Goal: Transaction & Acquisition: Purchase product/service

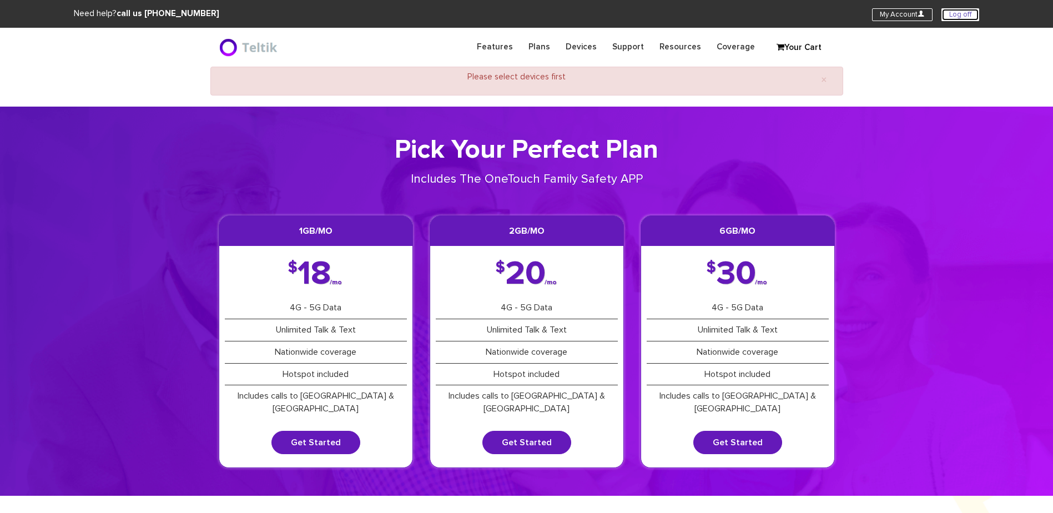
click at [959, 14] on link "Log off" at bounding box center [961, 14] width 38 height 13
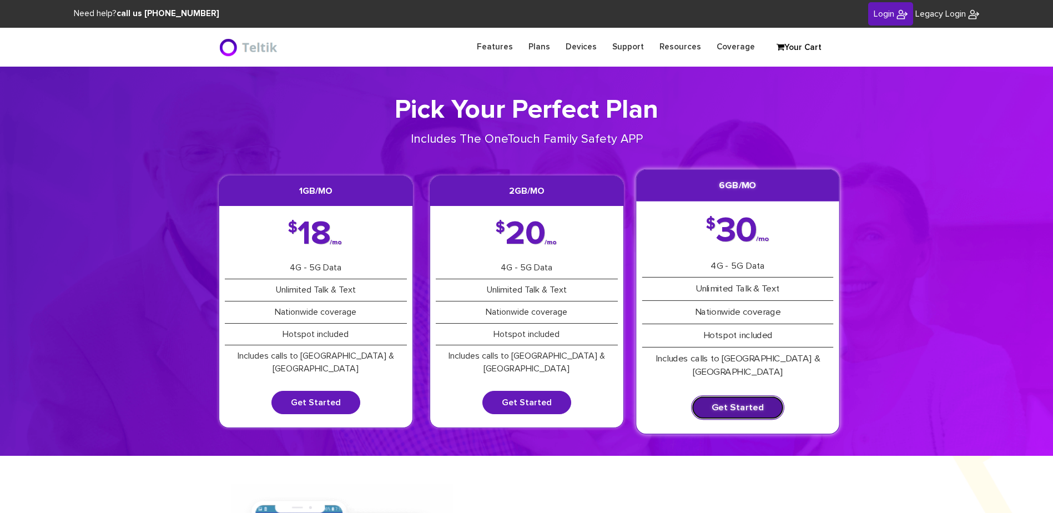
click at [736, 396] on link "Get Started" at bounding box center [737, 407] width 93 height 24
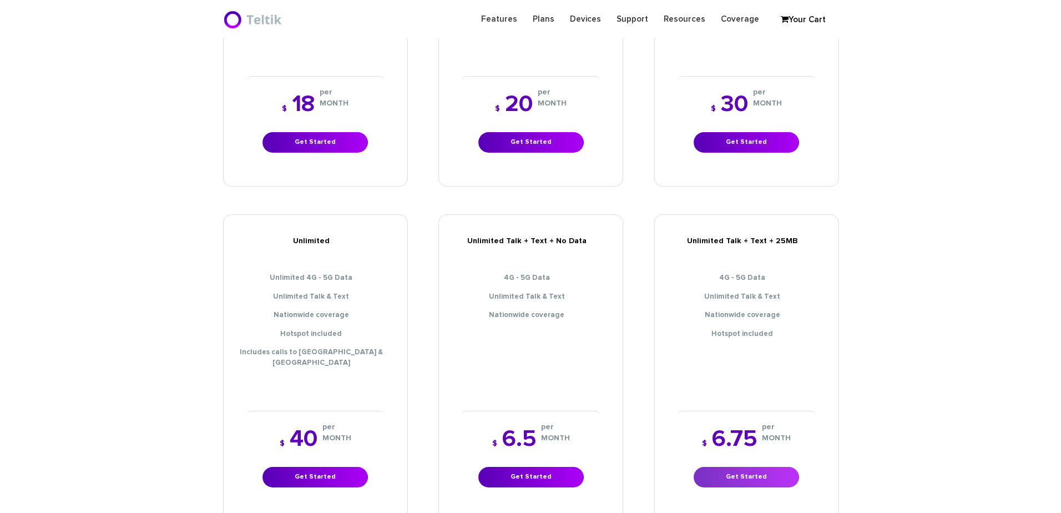
scroll to position [389, 0]
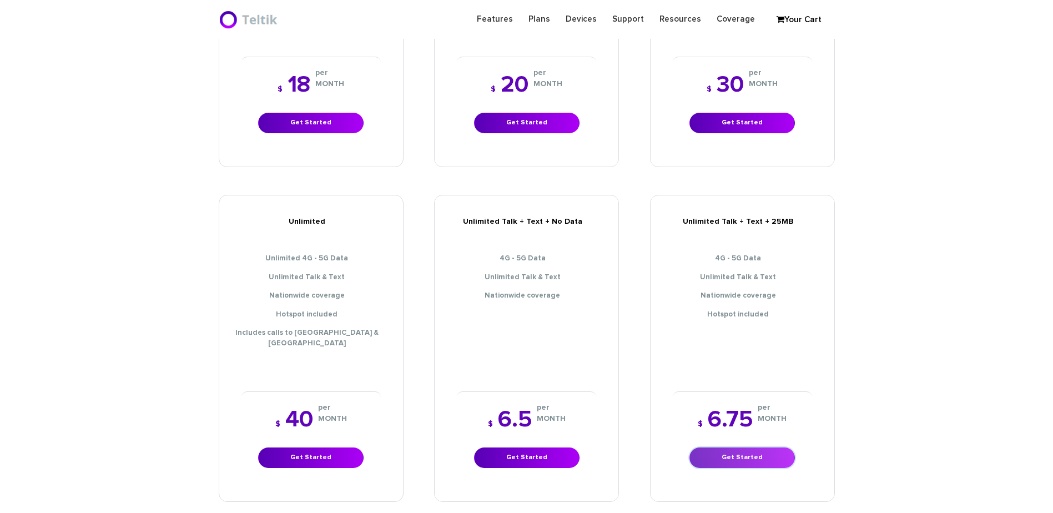
click at [756, 447] on link "Get Started" at bounding box center [742, 457] width 105 height 21
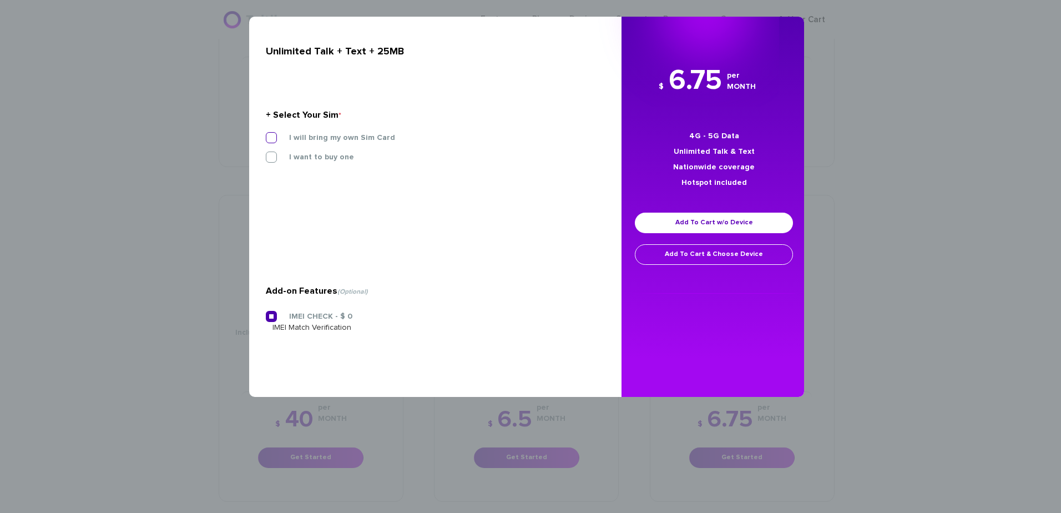
click at [298, 135] on label "I will bring my own Sim Card" at bounding box center [334, 138] width 123 height 10
click at [266, 134] on input "I will bring my own Sim Card" at bounding box center [266, 134] width 0 height 0
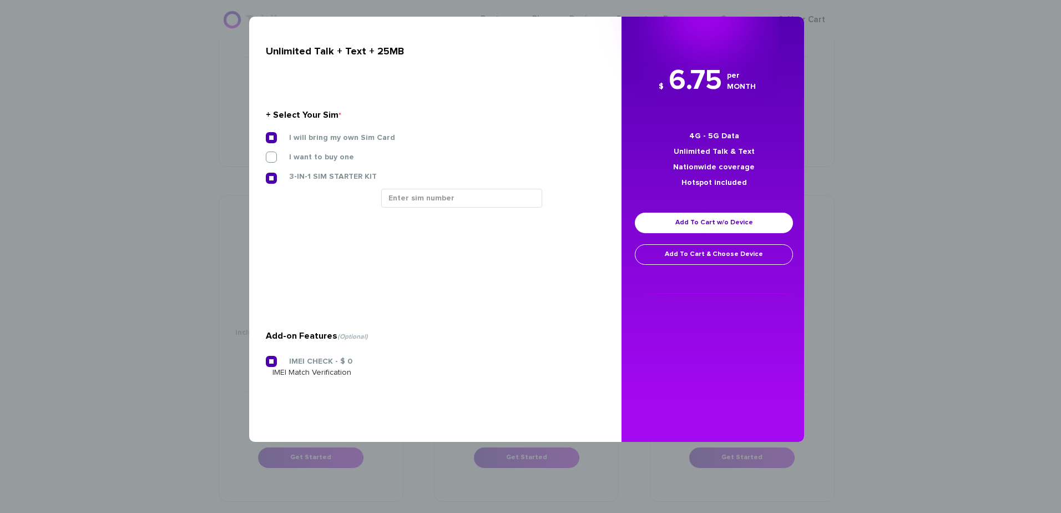
click at [446, 186] on div "3-IN-1 SIM STARTER KIT" at bounding box center [432, 180] width 348 height 18
click at [451, 192] on input "text" at bounding box center [461, 198] width 161 height 19
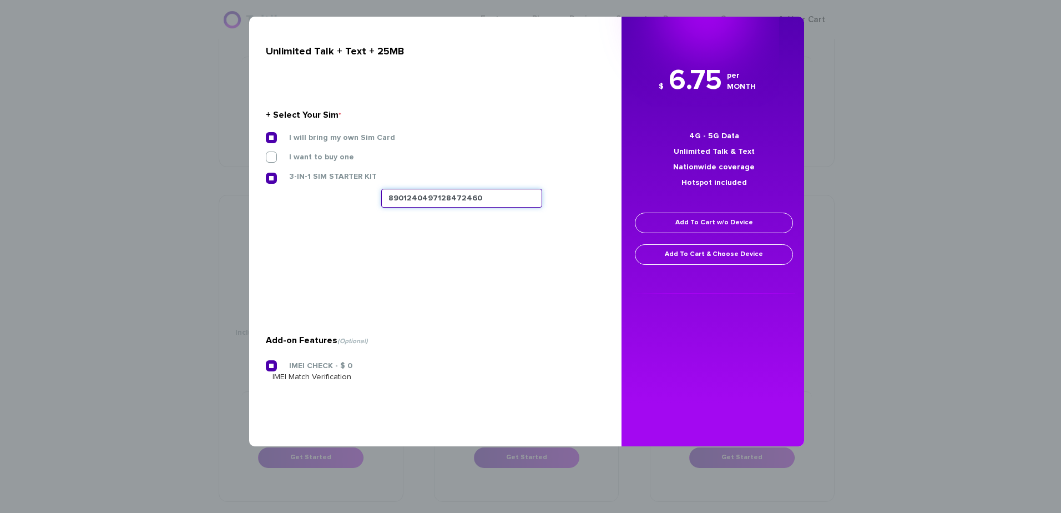
type input "8901240497128472460"
click at [692, 222] on link "Add To Cart w/o Device" at bounding box center [714, 223] width 158 height 21
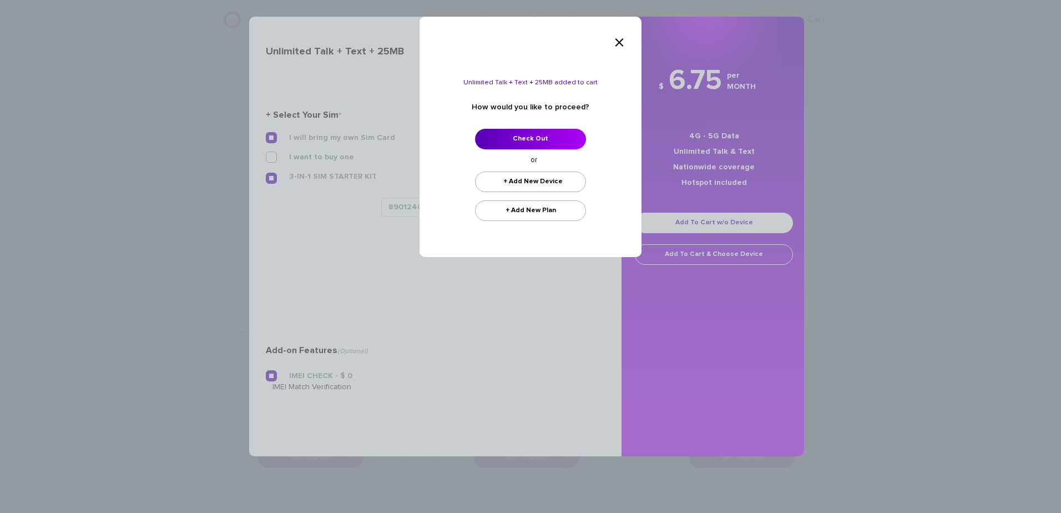
click at [526, 153] on ul "Check Out + Add New Device + Add New Plan" at bounding box center [531, 175] width 172 height 92
click at [528, 140] on link "Check Out" at bounding box center [530, 139] width 111 height 21
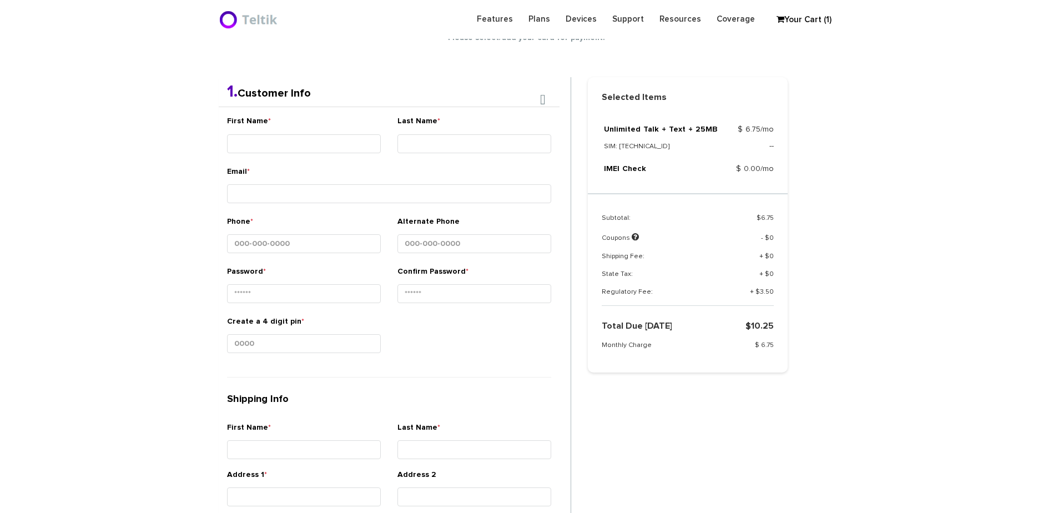
click at [343, 174] on div "First Name * Last Name * Email * Phone * *" at bounding box center [389, 384] width 341 height 555
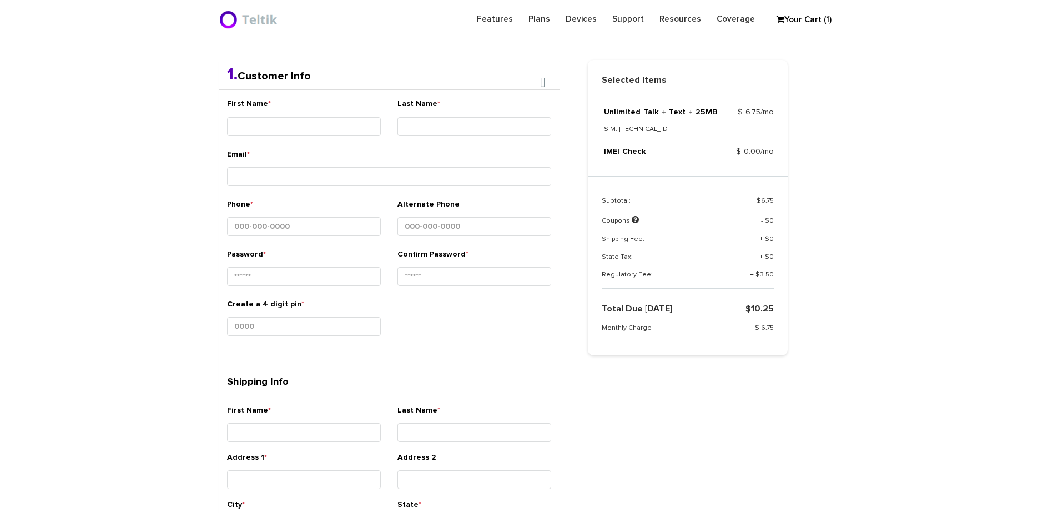
click at [334, 143] on div "First Name *" at bounding box center [304, 123] width 170 height 50
click at [352, 110] on div "First Name *" at bounding box center [304, 118] width 154 height 42
click at [345, 118] on input "First Name *" at bounding box center [304, 124] width 154 height 19
type input "Ner - [PERSON_NAME]"
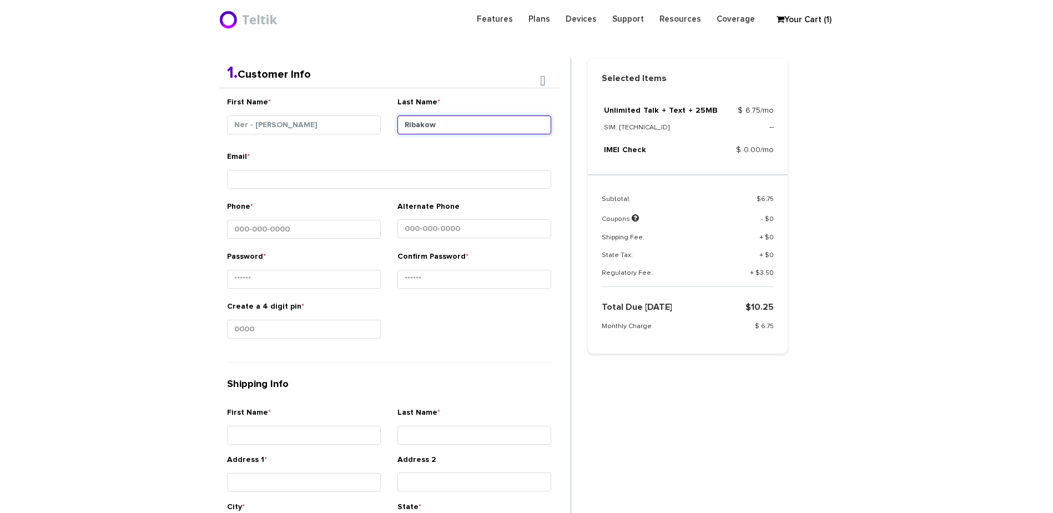
type input "Ribakow"
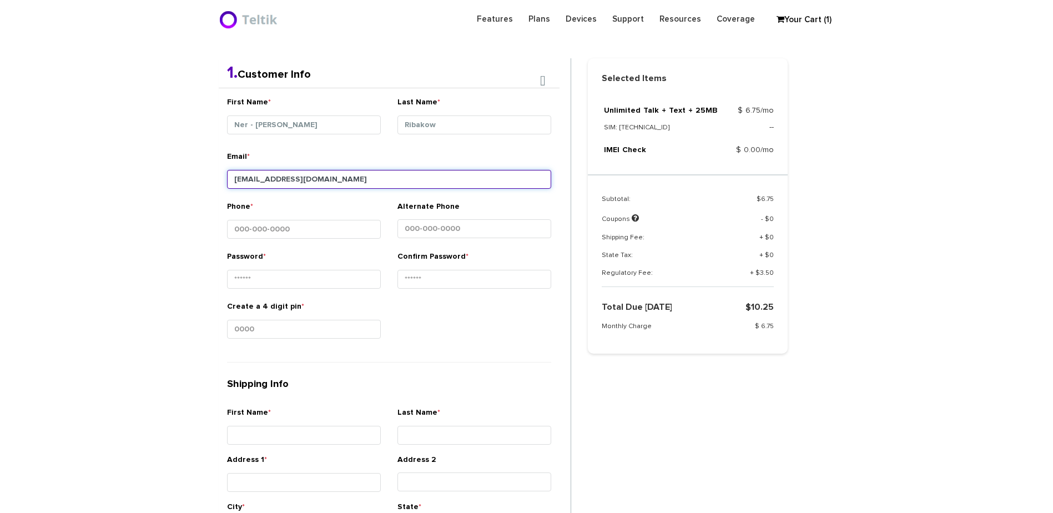
type input "[EMAIL_ADDRESS][DOMAIN_NAME]"
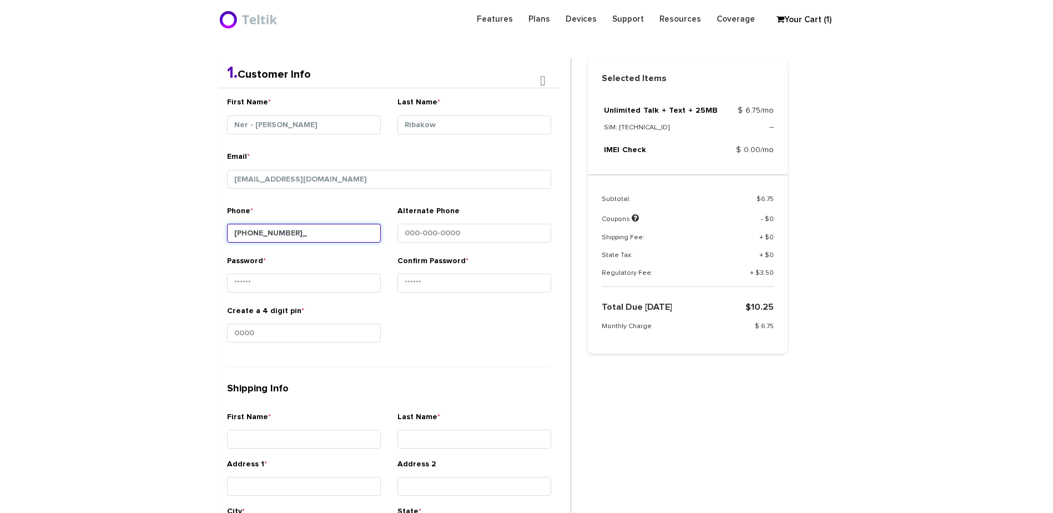
type input "[PHONE_NUMBER]"
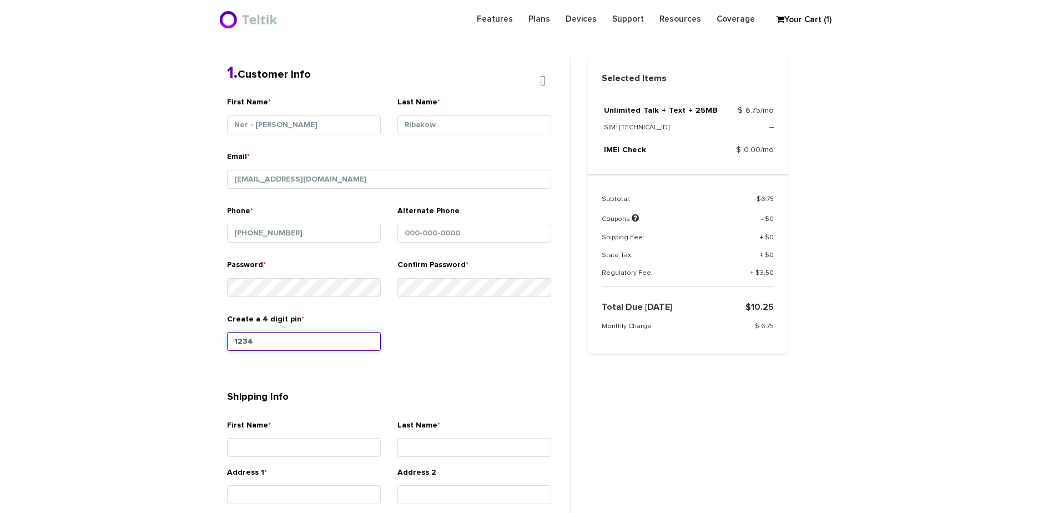
type input "1234"
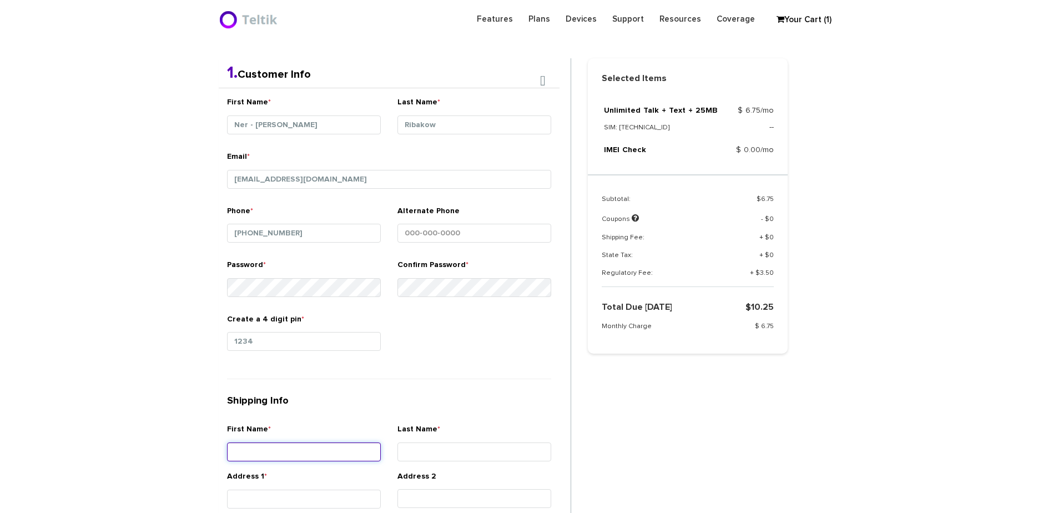
type input "<"
type input "[PERSON_NAME]"
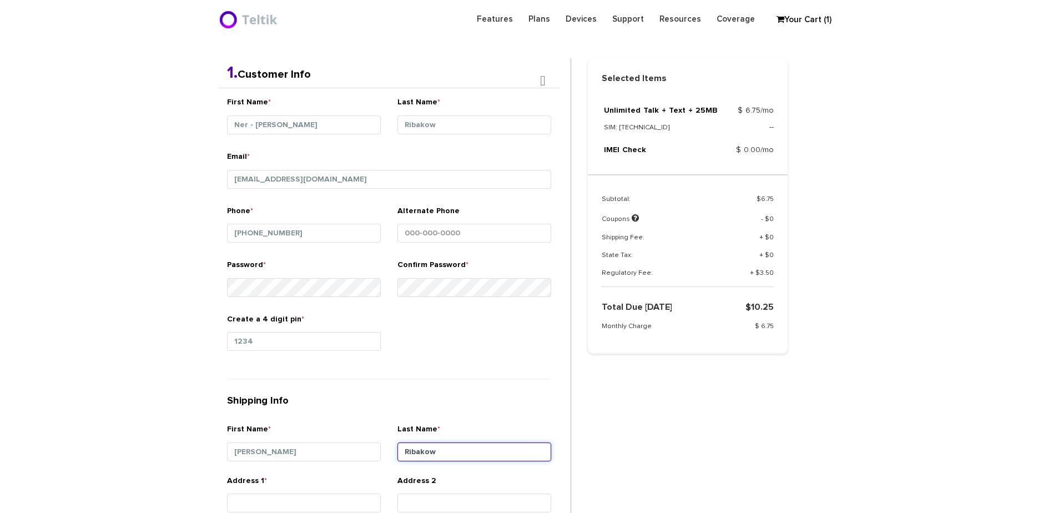
type input "Ribakow"
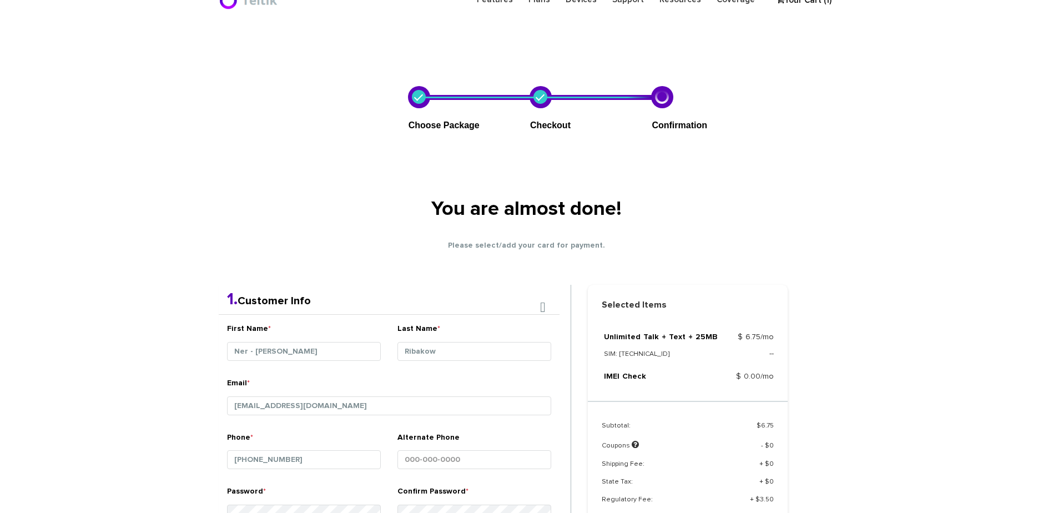
scroll to position [0, 0]
